Goal: Transaction & Acquisition: Obtain resource

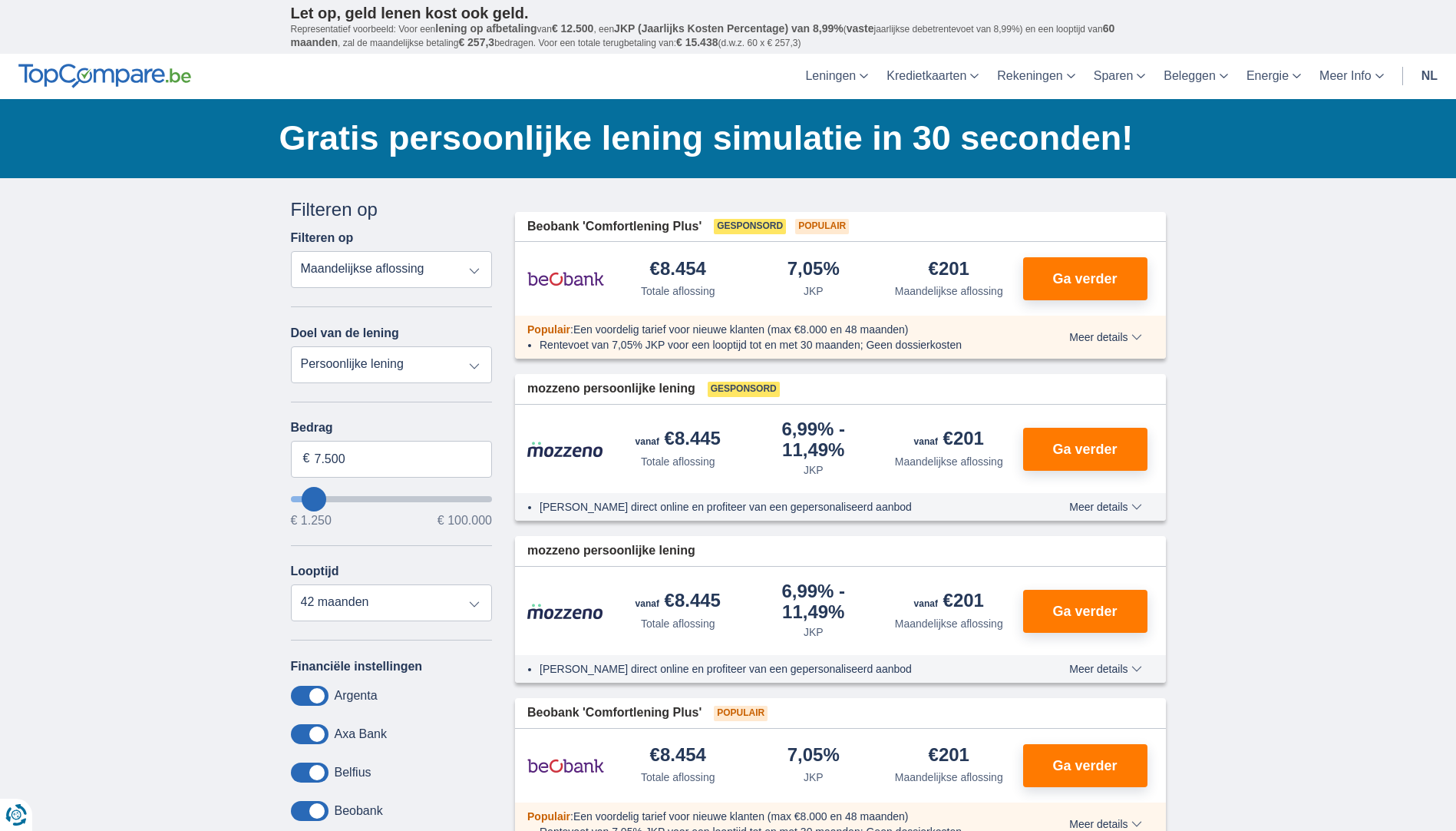
click at [475, 271] on select "Totale aflossing JKP Maandelijkse aflossing" at bounding box center [391, 270] width 202 height 37
click at [443, 462] on input "7.500" at bounding box center [391, 459] width 202 height 37
type input "7"
type input "25.000"
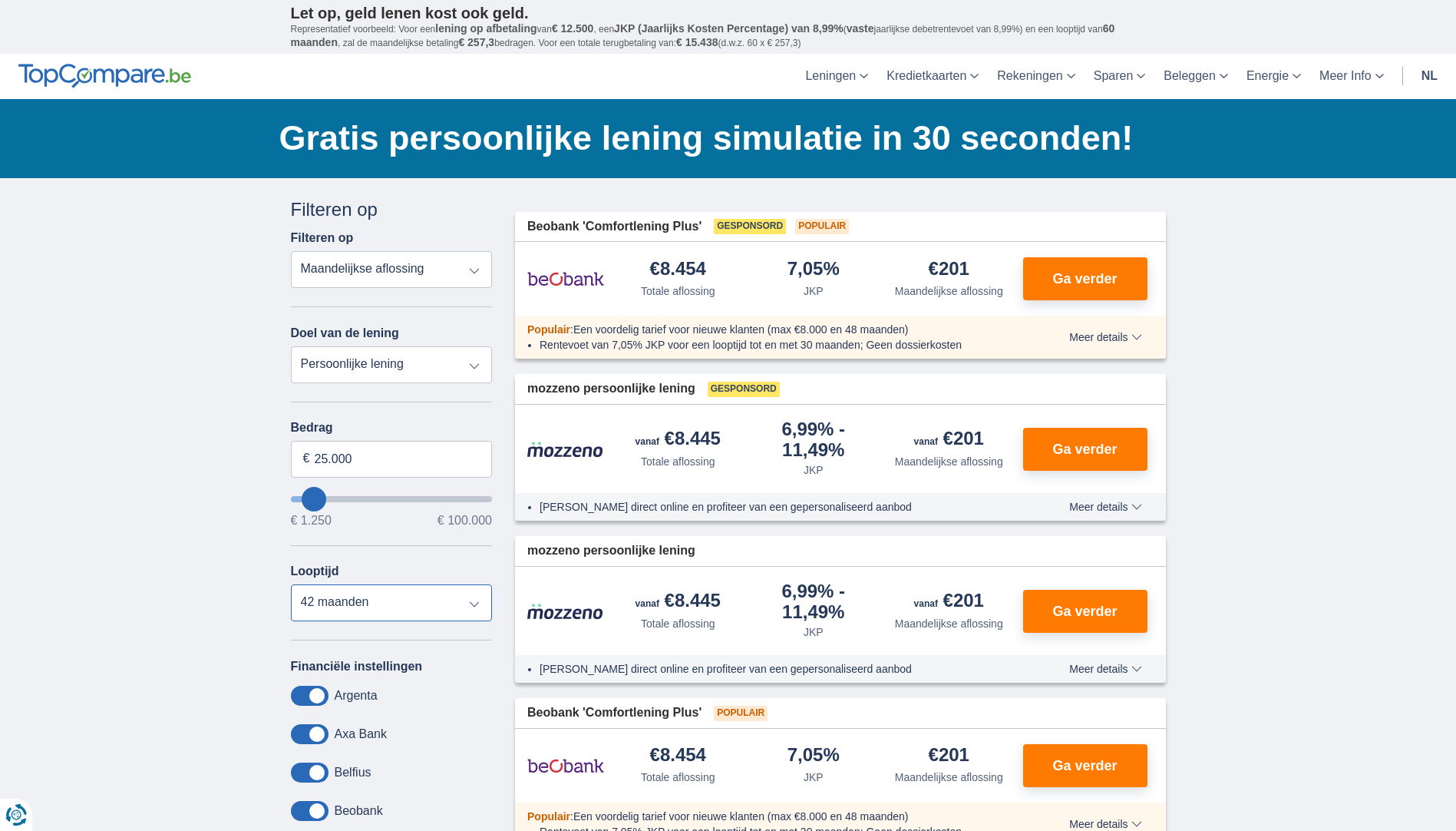
type input "25250"
select select "120"
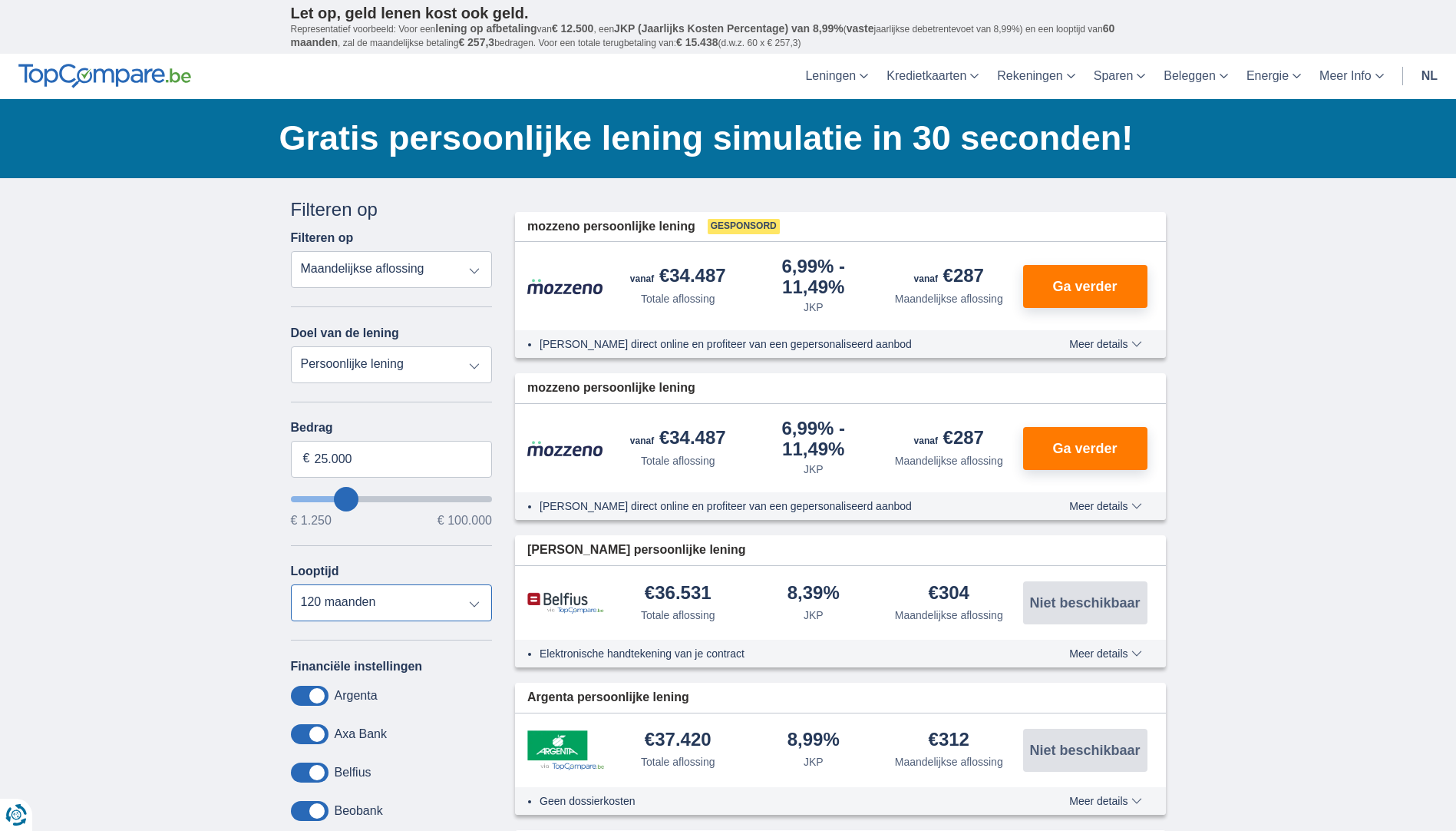
click at [291, 584] on select "12 maanden 18 maanden 24 maanden 30 maanden 36 maanden 42 maanden 48 maanden 60…" at bounding box center [391, 602] width 202 height 37
